Goal: Information Seeking & Learning: Learn about a topic

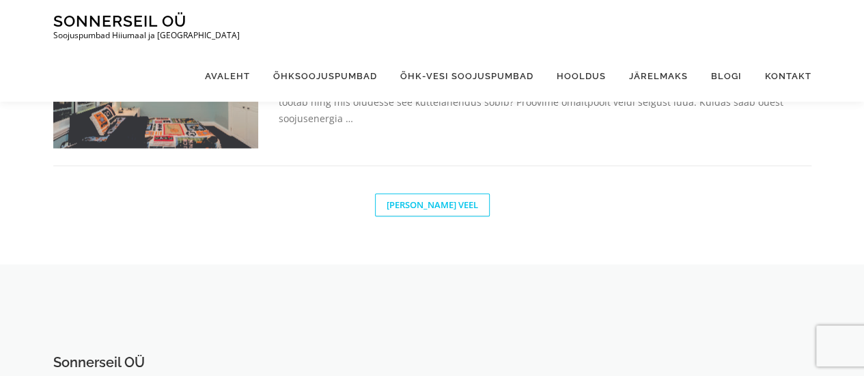
scroll to position [1092, 0]
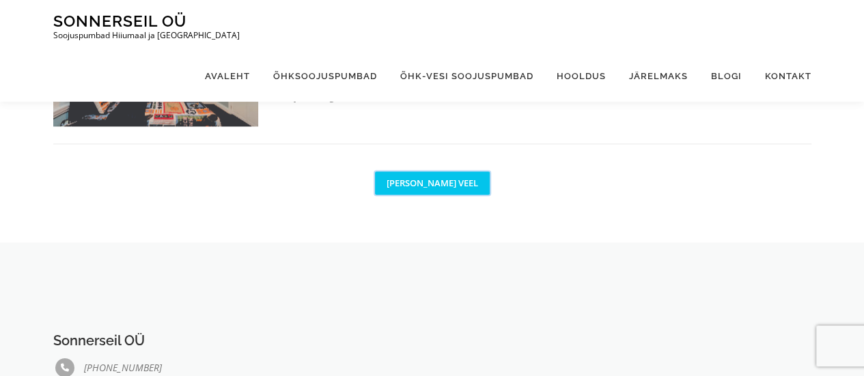
click at [427, 182] on link "[PERSON_NAME] veel" at bounding box center [432, 182] width 115 height 23
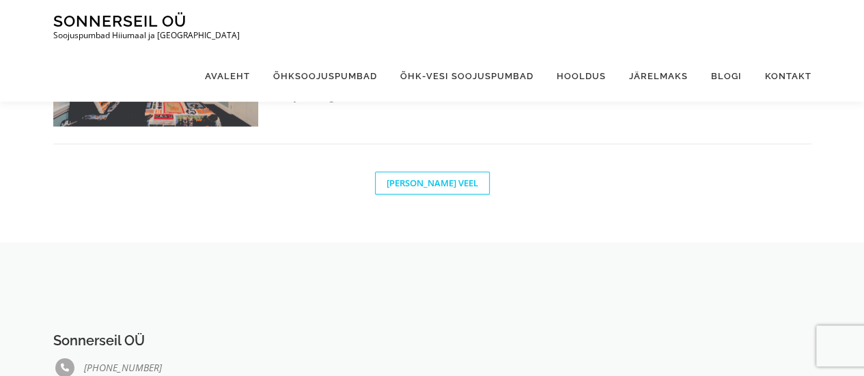
scroll to position [1090, 0]
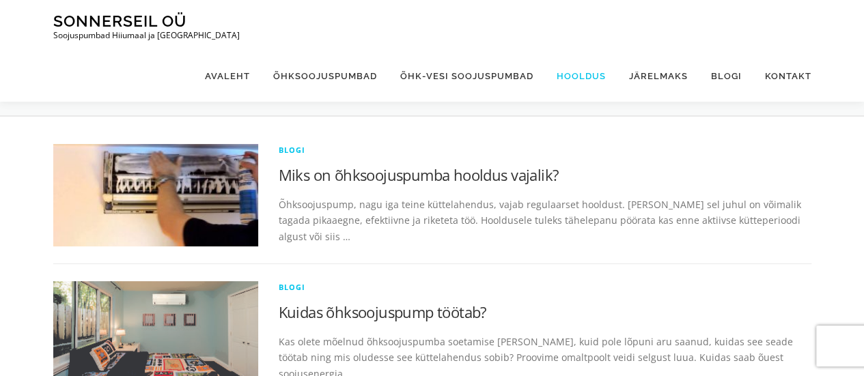
click at [591, 51] on link "Hooldus" at bounding box center [581, 76] width 72 height 51
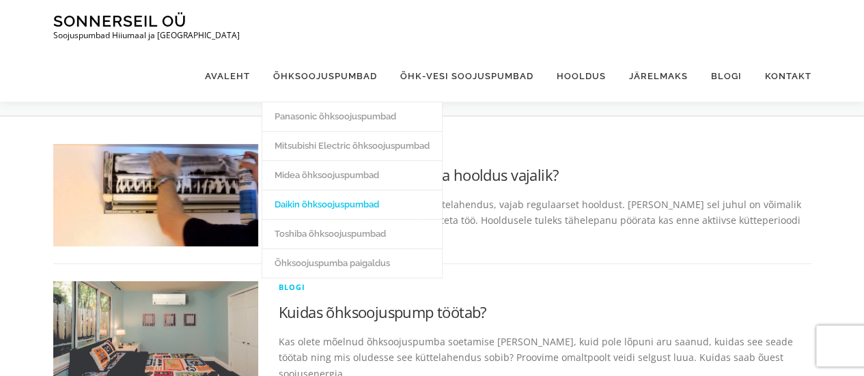
click at [345, 190] on link "Daikin õhksoojuspumbad" at bounding box center [352, 204] width 180 height 29
click at [329, 131] on link "Mitsubishi Electric õhksoojuspumbad" at bounding box center [352, 145] width 180 height 29
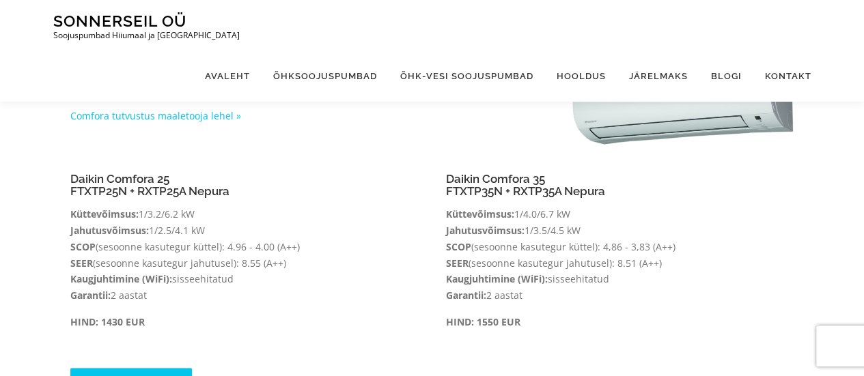
scroll to position [273, 0]
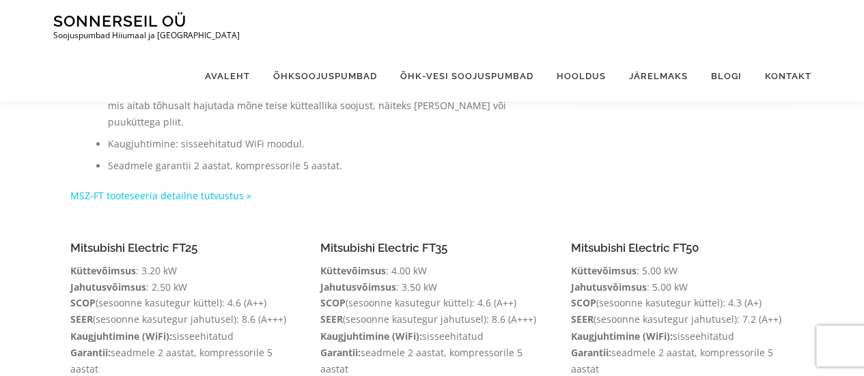
scroll to position [1024, 0]
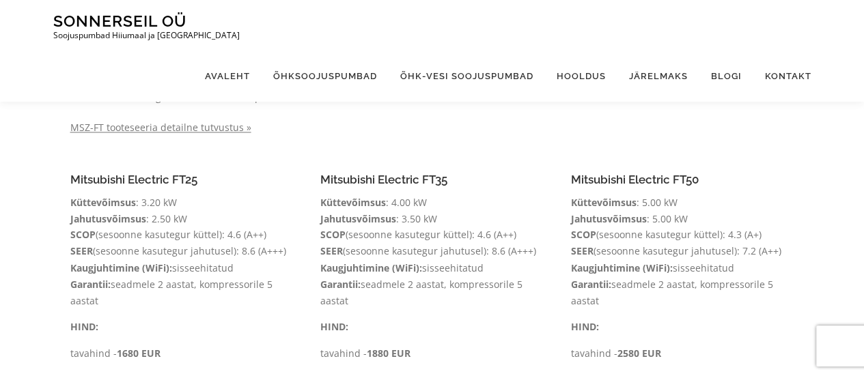
click at [215, 121] on link "MSZ-FT tooteseeria detailne tutvustus »" at bounding box center [160, 127] width 181 height 13
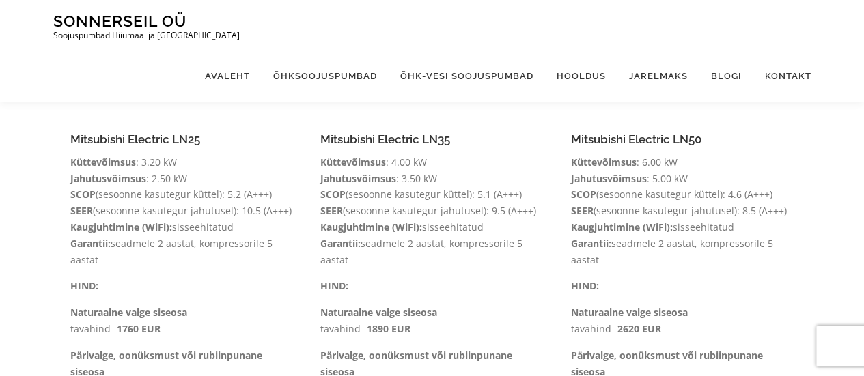
scroll to position [0, 0]
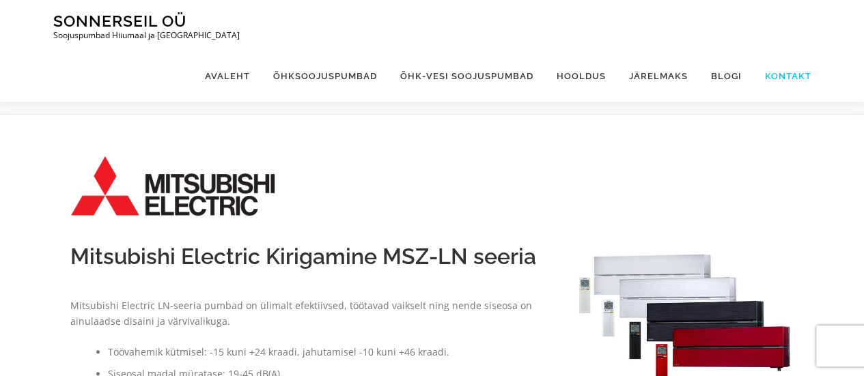
click at [791, 51] on link "Kontakt" at bounding box center [782, 76] width 58 height 51
